Goal: Information Seeking & Learning: Learn about a topic

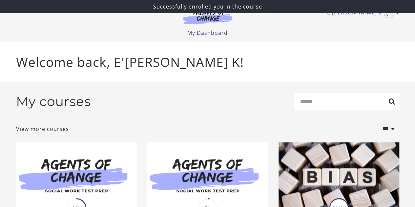
click at [397, 11] on div "Successfully enrolled you in the course" at bounding box center [207, 6] width 415 height 13
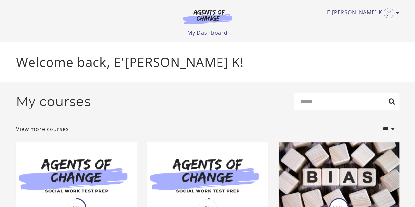
click at [207, 19] on img at bounding box center [207, 16] width 63 height 15
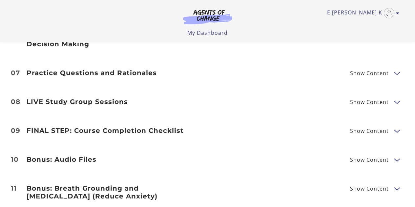
scroll to position [985, 0]
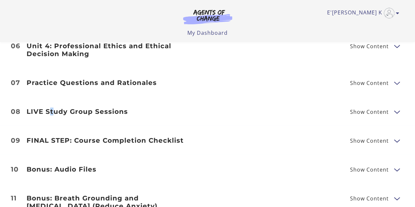
click at [51, 108] on h3 "LIVE Study Group Sessions" at bounding box center [113, 112] width 173 height 8
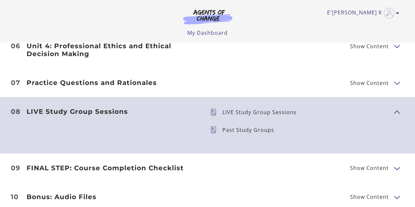
click at [233, 127] on p "Past Study Groups" at bounding box center [251, 129] width 57 height 5
click at [113, 108] on h3 "LIVE Study Group Sessions" at bounding box center [113, 112] width 173 height 8
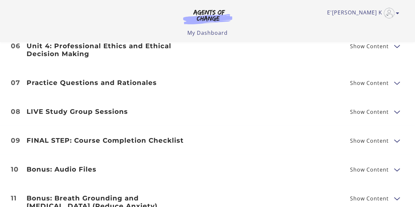
click at [101, 99] on li "08 LIVE Study Group Sessions Show Content LIVE Study Group Sessions Past Study …" at bounding box center [207, 111] width 415 height 29
click at [101, 108] on h3 "LIVE Study Group Sessions" at bounding box center [113, 112] width 173 height 8
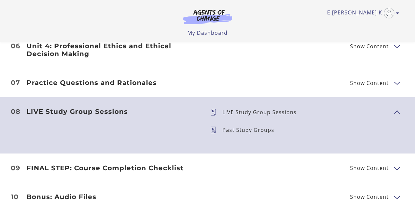
click at [262, 110] on p "LIVE Study Group Sessions" at bounding box center [262, 112] width 79 height 5
click at [212, 109] on icon at bounding box center [216, 112] width 12 height 7
click at [210, 127] on icon at bounding box center [216, 130] width 12 height 7
click at [269, 110] on p "LIVE Study Group Sessions" at bounding box center [262, 112] width 79 height 5
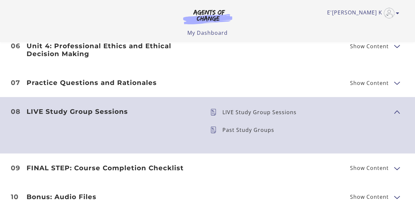
click at [272, 110] on p "LIVE Study Group Sessions" at bounding box center [262, 112] width 79 height 5
click at [214, 109] on icon at bounding box center [216, 112] width 12 height 7
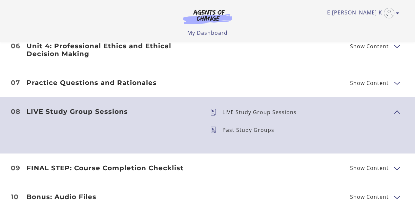
click at [214, 109] on icon at bounding box center [216, 112] width 12 height 7
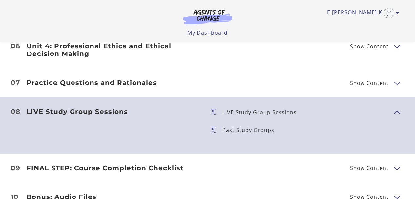
click at [214, 109] on icon at bounding box center [216, 112] width 12 height 7
click at [214, 127] on icon at bounding box center [216, 130] width 12 height 7
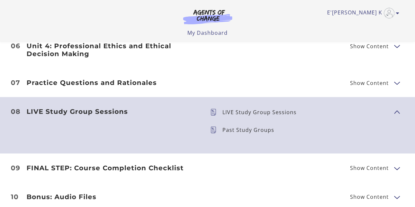
click at [214, 127] on icon at bounding box center [216, 130] width 12 height 7
click at [246, 127] on p "Past Study Groups" at bounding box center [251, 129] width 57 height 5
click at [76, 108] on h3 "LIVE Study Group Sessions" at bounding box center [113, 112] width 173 height 8
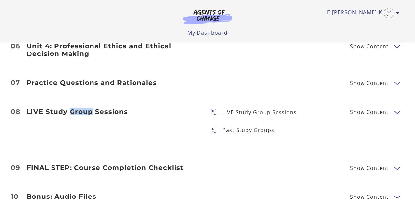
click at [77, 108] on h3 "LIVE Study Group Sessions" at bounding box center [113, 112] width 173 height 8
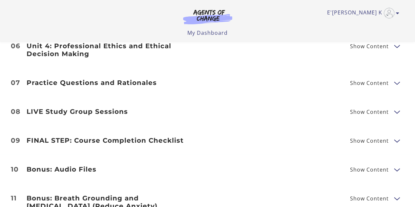
click at [32, 108] on h3 "LIVE Study Group Sessions" at bounding box center [113, 112] width 173 height 8
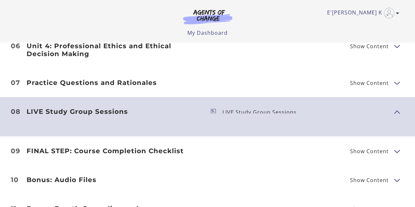
click at [32, 108] on h3 "LIVE Study Group Sessions" at bounding box center [113, 112] width 173 height 8
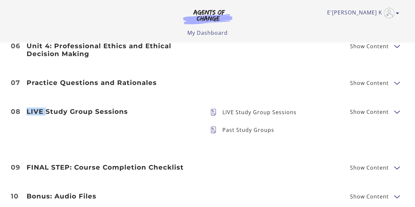
click at [32, 108] on h3 "LIVE Study Group Sessions" at bounding box center [113, 112] width 173 height 8
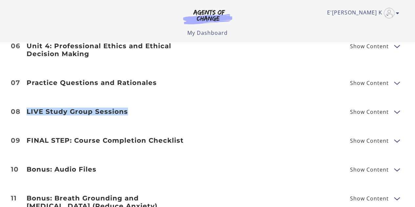
click at [33, 108] on h3 "LIVE Study Group Sessions" at bounding box center [113, 112] width 173 height 8
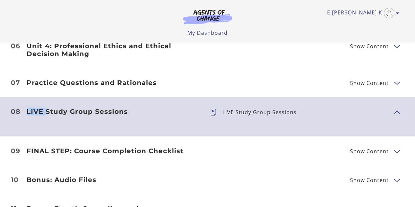
click at [33, 108] on h3 "LIVE Study Group Sessions" at bounding box center [113, 112] width 173 height 8
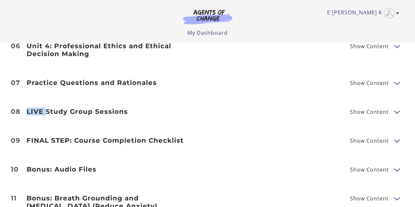
click at [33, 108] on h3 "LIVE Study Group Sessions" at bounding box center [113, 112] width 173 height 8
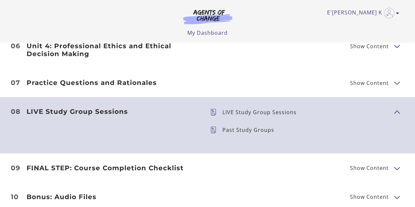
drag, startPoint x: 226, startPoint y: 104, endPoint x: 156, endPoint y: 110, distance: 69.8
click at [156, 110] on header "LIVE Study Group Sessions Show Content" at bounding box center [113, 120] width 184 height 25
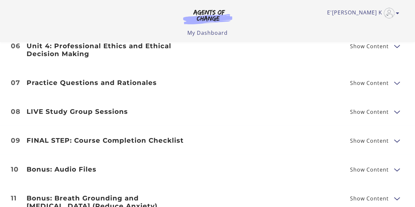
click at [131, 79] on h3 "Practice Questions and Rationales" at bounding box center [113, 83] width 173 height 8
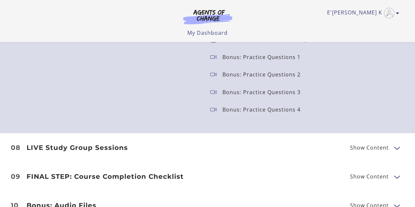
scroll to position [1083, 0]
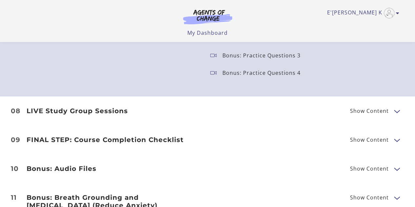
click at [91, 107] on h3 "LIVE Study Group Sessions" at bounding box center [113, 111] width 173 height 8
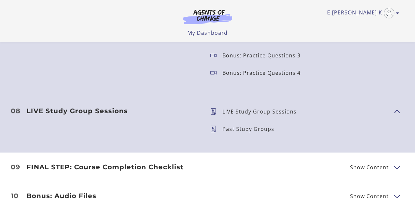
click at [91, 107] on h3 "LIVE Study Group Sessions" at bounding box center [113, 111] width 173 height 8
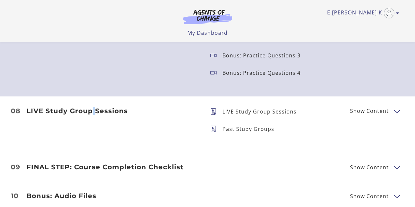
click at [91, 107] on h3 "LIVE Study Group Sessions" at bounding box center [113, 111] width 173 height 8
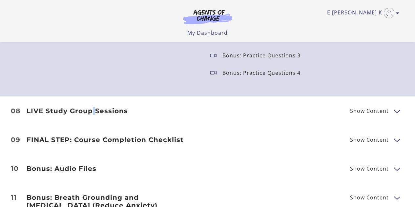
click at [91, 107] on h3 "LIVE Study Group Sessions" at bounding box center [113, 111] width 173 height 8
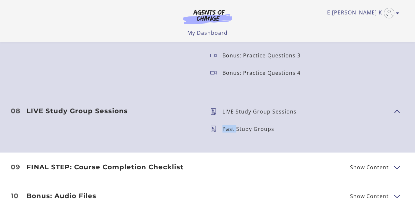
drag, startPoint x: 230, startPoint y: 117, endPoint x: 237, endPoint y: 117, distance: 7.3
click at [237, 124] on span "Past Study Groups" at bounding box center [299, 128] width 179 height 9
click at [240, 126] on p "Past Study Groups" at bounding box center [251, 128] width 57 height 5
click at [214, 126] on icon at bounding box center [216, 129] width 12 height 7
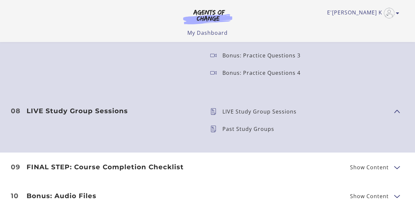
click at [214, 126] on icon at bounding box center [216, 129] width 12 height 7
click at [212, 107] on span "LIVE Study Group Sessions" at bounding box center [299, 111] width 179 height 9
click at [213, 107] on span "LIVE Study Group Sessions" at bounding box center [299, 111] width 179 height 9
click at [213, 108] on icon at bounding box center [216, 111] width 12 height 7
click at [240, 109] on p "LIVE Study Group Sessions" at bounding box center [262, 111] width 79 height 5
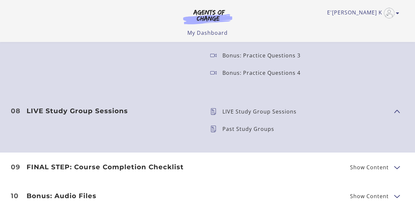
click at [232, 126] on p "Past Study Groups" at bounding box center [251, 128] width 57 height 5
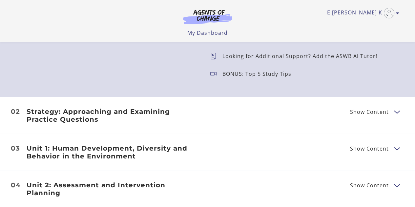
scroll to position [755, 0]
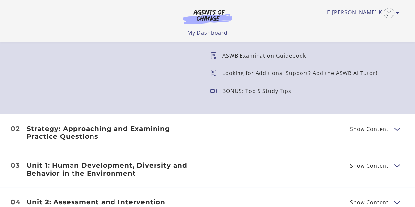
click at [208, 145] on li "02 Strategy: Approaching and Examining Practice Questions Show Content Breaking…" at bounding box center [207, 132] width 415 height 37
click at [375, 132] on span "Show Content" at bounding box center [369, 128] width 39 height 5
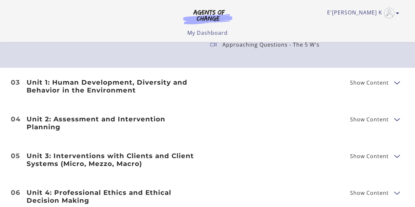
scroll to position [886, 0]
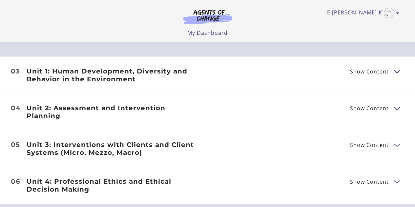
click at [352, 71] on span "Show Content" at bounding box center [369, 71] width 39 height 5
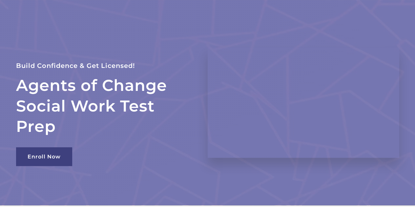
scroll to position [0, 0]
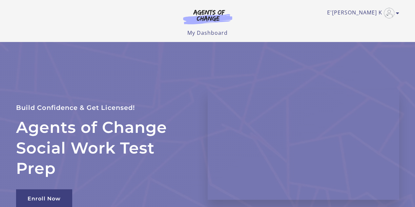
click at [11, 171] on section "Agents of Change Social Work Test Prep Build Confidence & Get Licensed! Enroll …" at bounding box center [207, 144] width 415 height 205
